Goal: Register for event/course

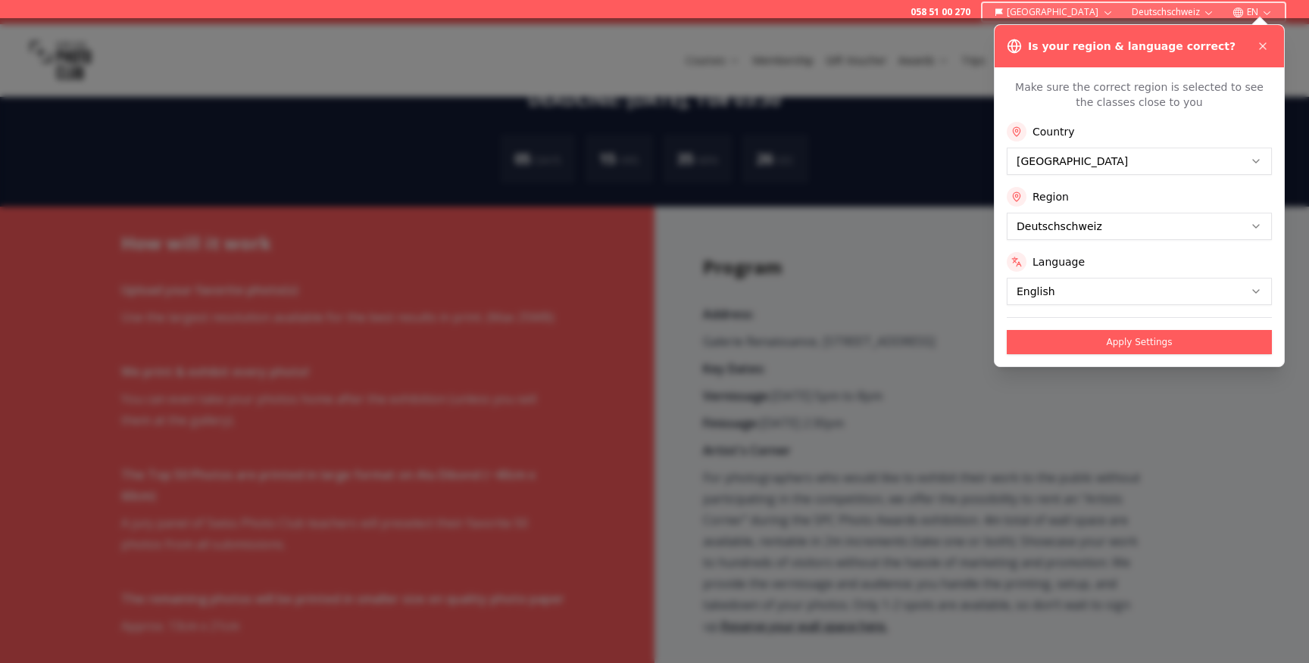
scroll to position [795, 0]
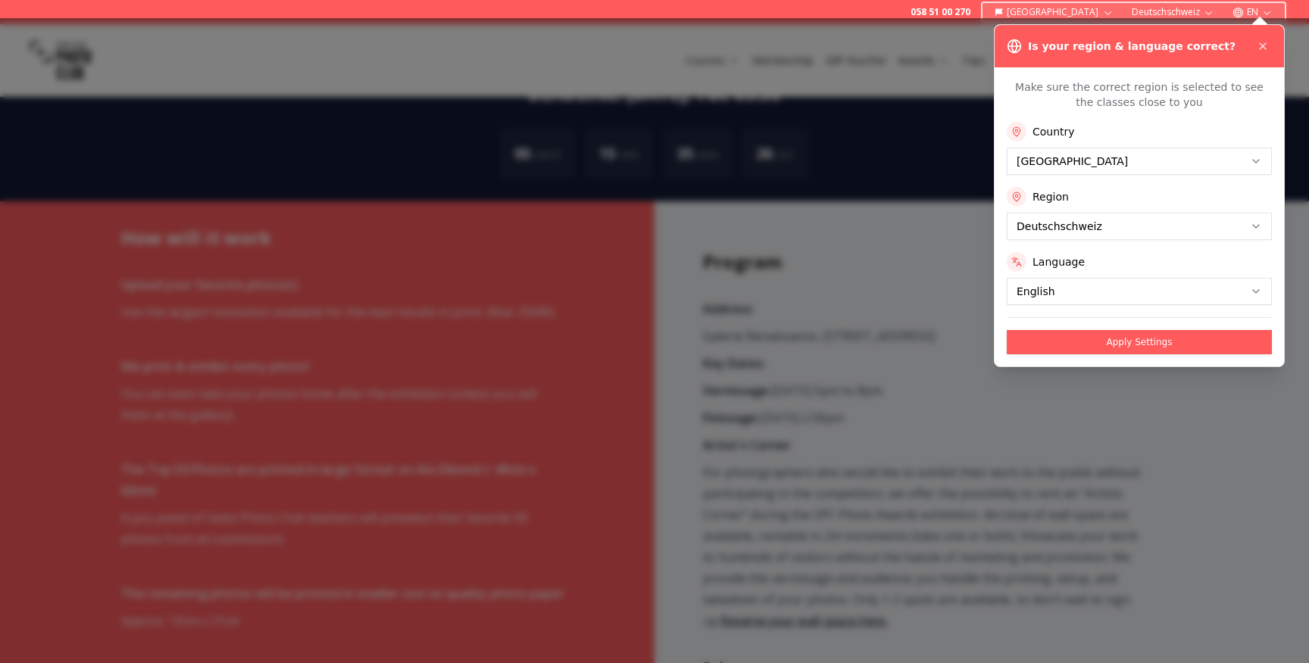
click at [451, 415] on div at bounding box center [654, 340] width 1309 height 645
click at [1264, 42] on icon at bounding box center [1262, 46] width 12 height 12
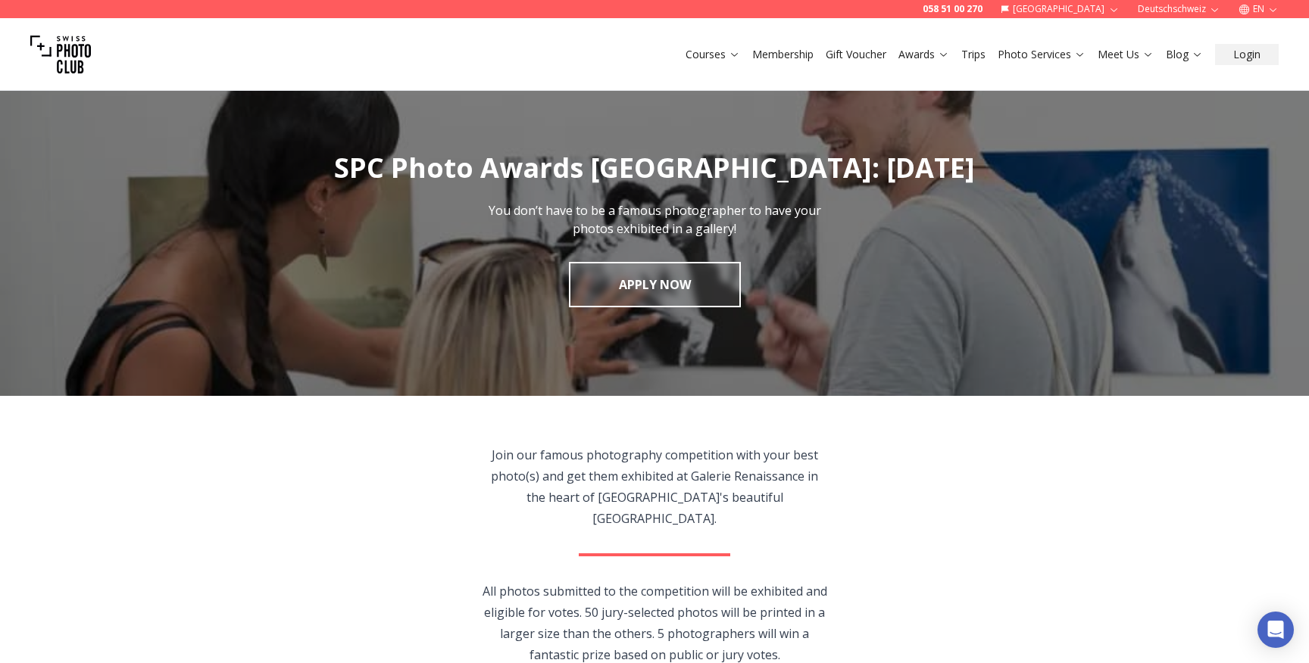
scroll to position [0, 0]
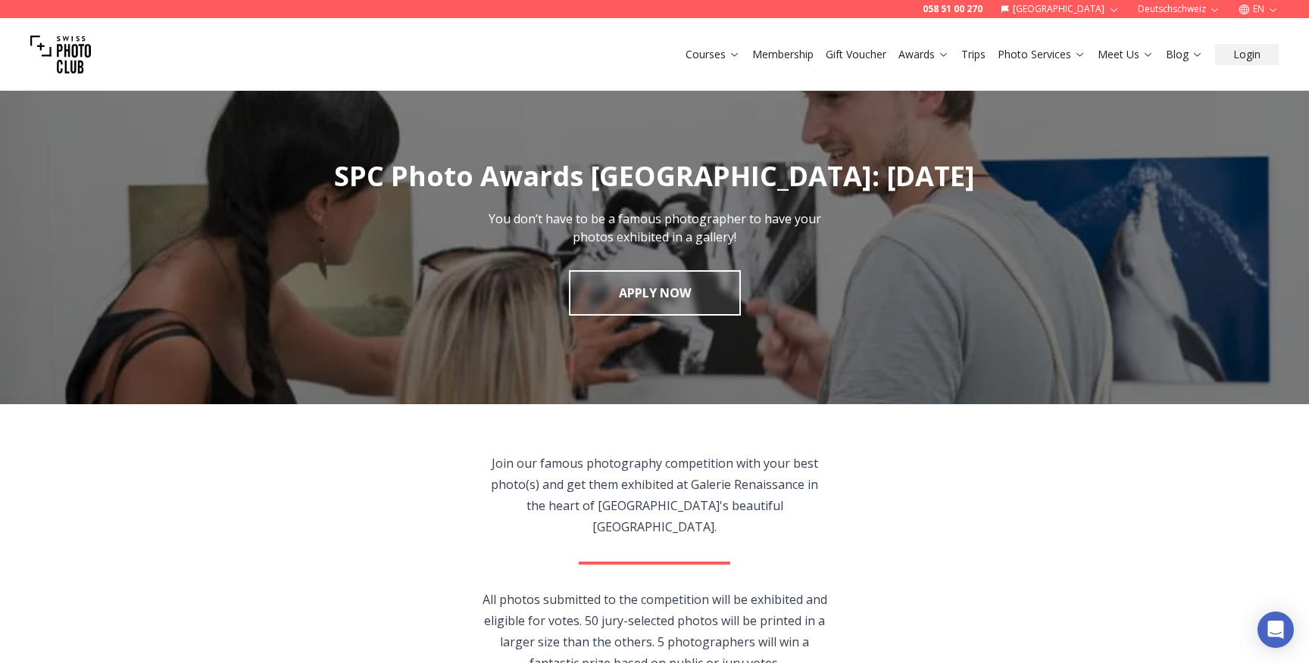
click at [913, 58] on link "Awards" at bounding box center [923, 54] width 51 height 15
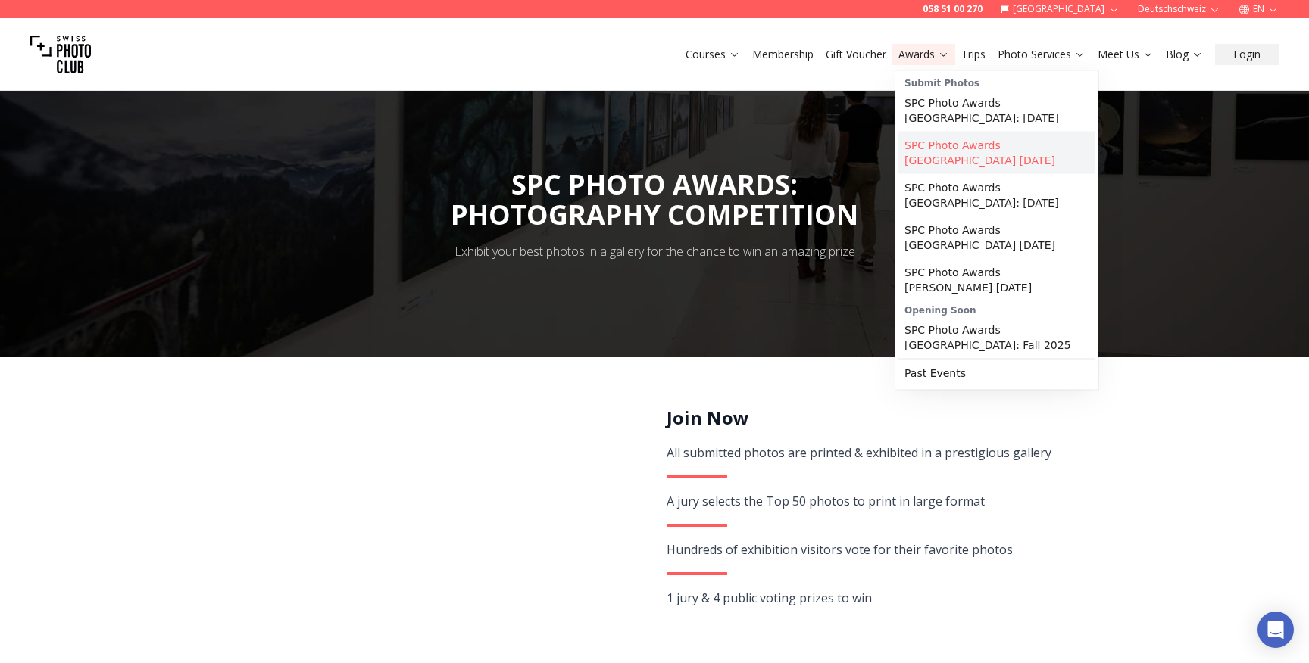
click at [953, 145] on link "SPC Photo Awards [GEOGRAPHIC_DATA] [DATE]" at bounding box center [996, 153] width 197 height 42
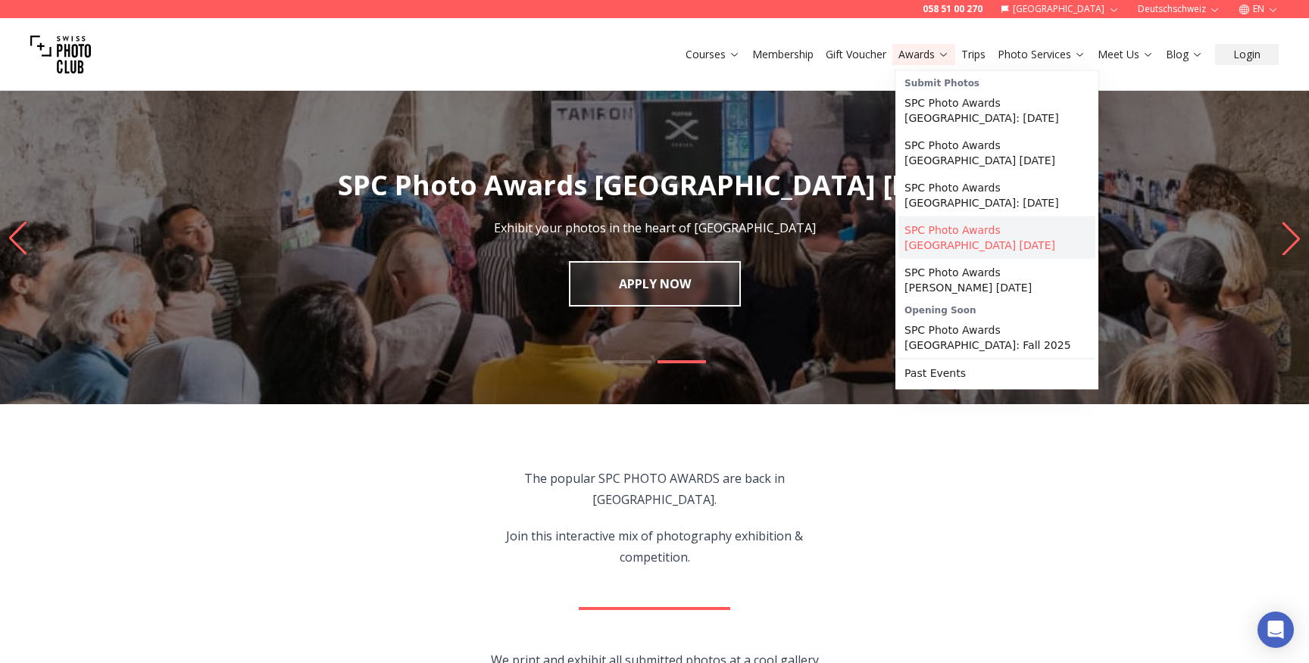
click at [978, 229] on link "SPC Photo Awards [GEOGRAPHIC_DATA] [DATE]" at bounding box center [996, 238] width 197 height 42
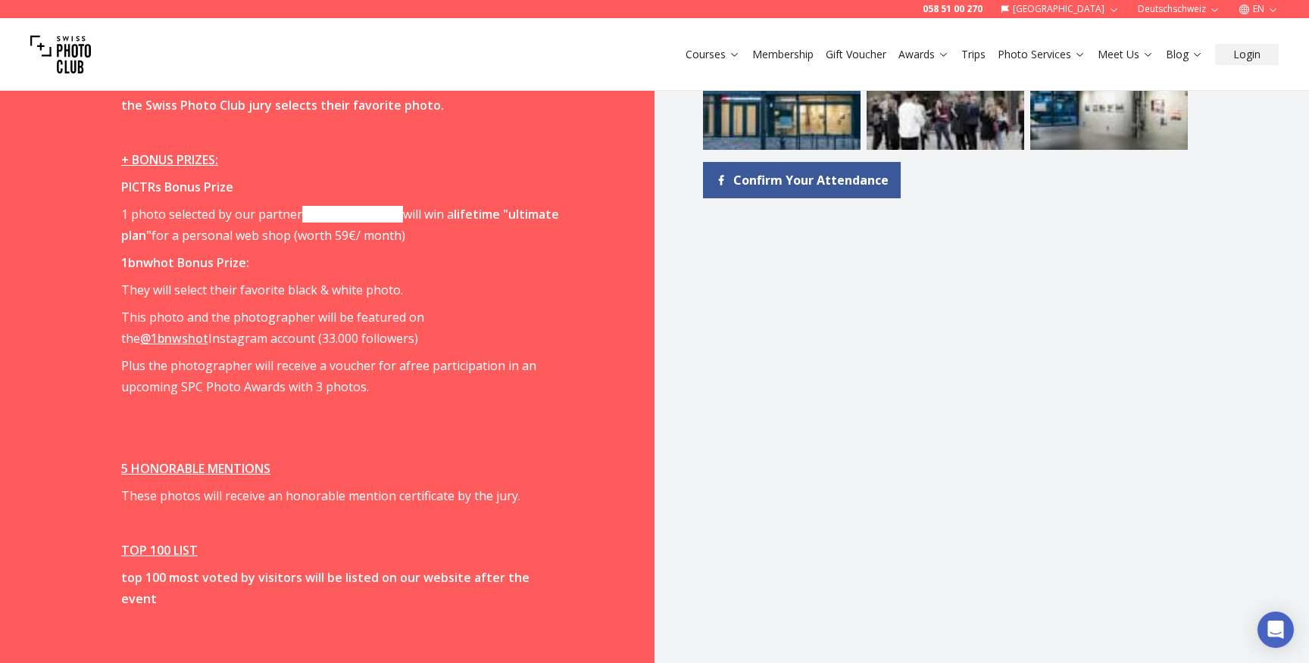
scroll to position [2089, 0]
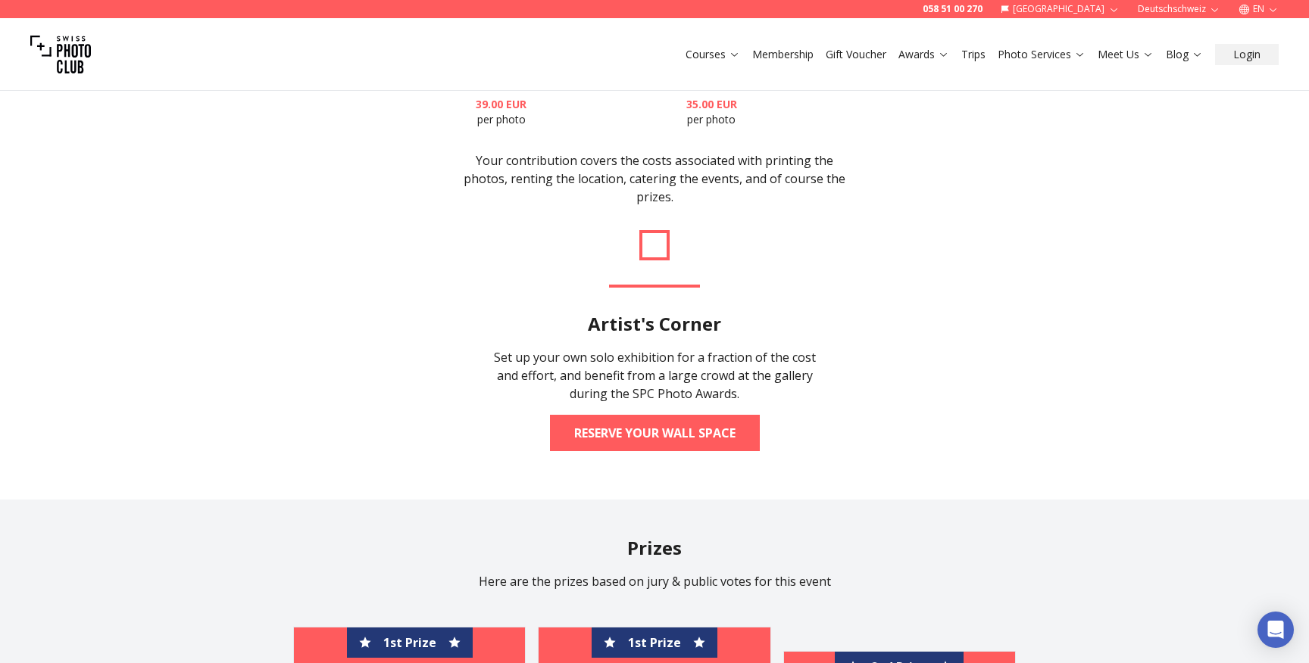
scroll to position [3097, 0]
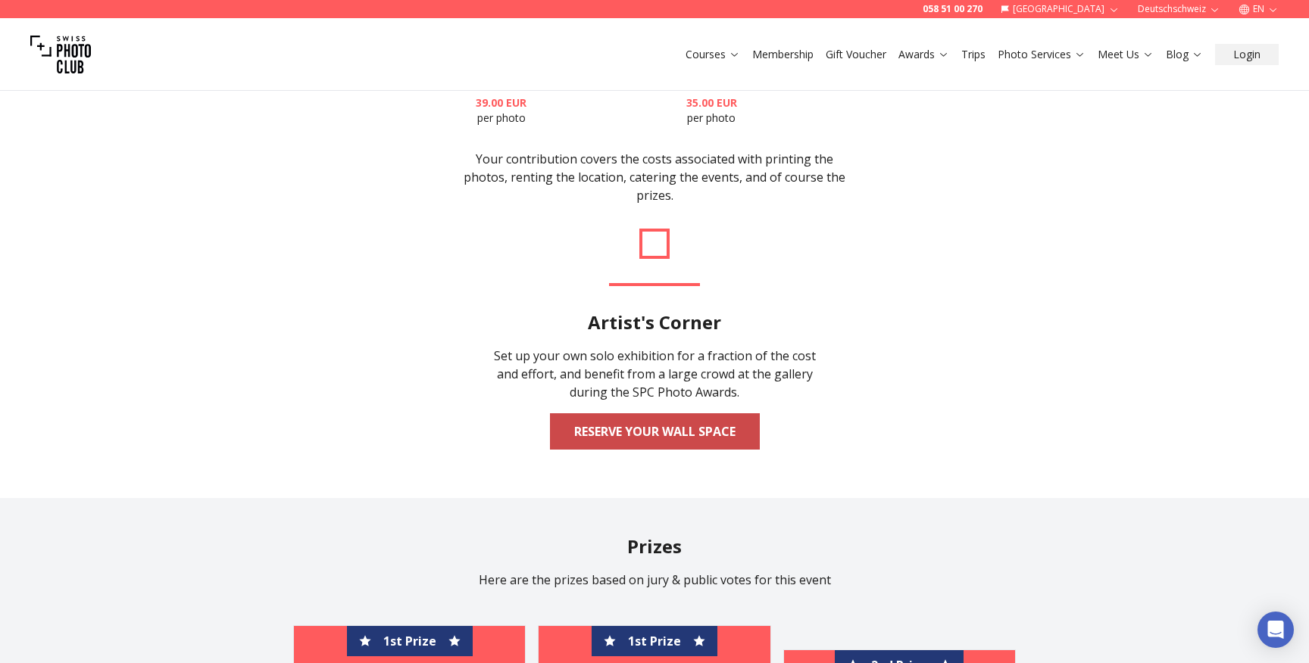
click at [641, 413] on link "Reserve your wall space" at bounding box center [655, 431] width 210 height 36
